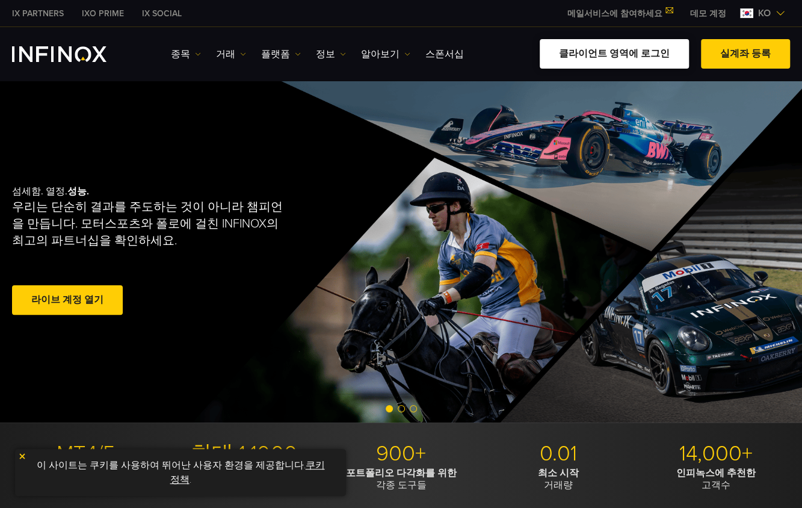
click at [599, 52] on link "클라이언트 영역에 로그인" at bounding box center [614, 53] width 149 height 29
click at [642, 49] on link "클라이언트 영역에 로그인" at bounding box center [614, 53] width 149 height 29
